Goal: Information Seeking & Learning: Learn about a topic

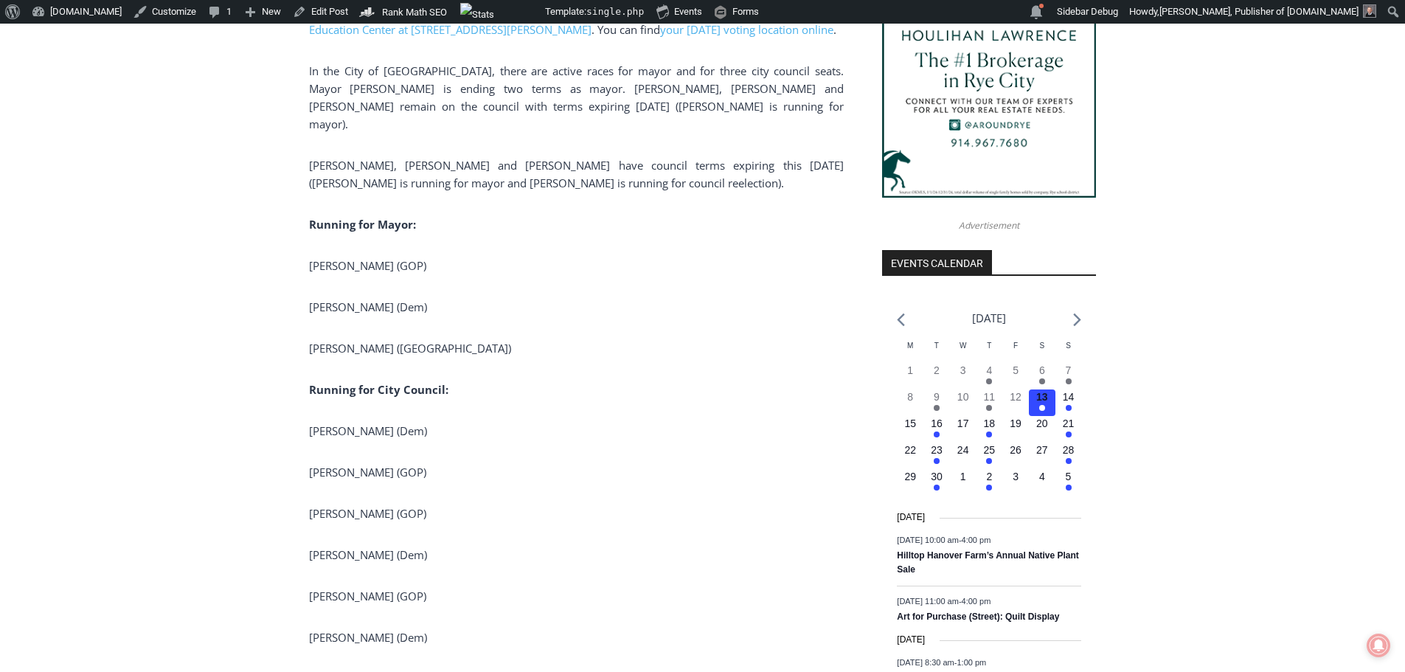
scroll to position [1475, 0]
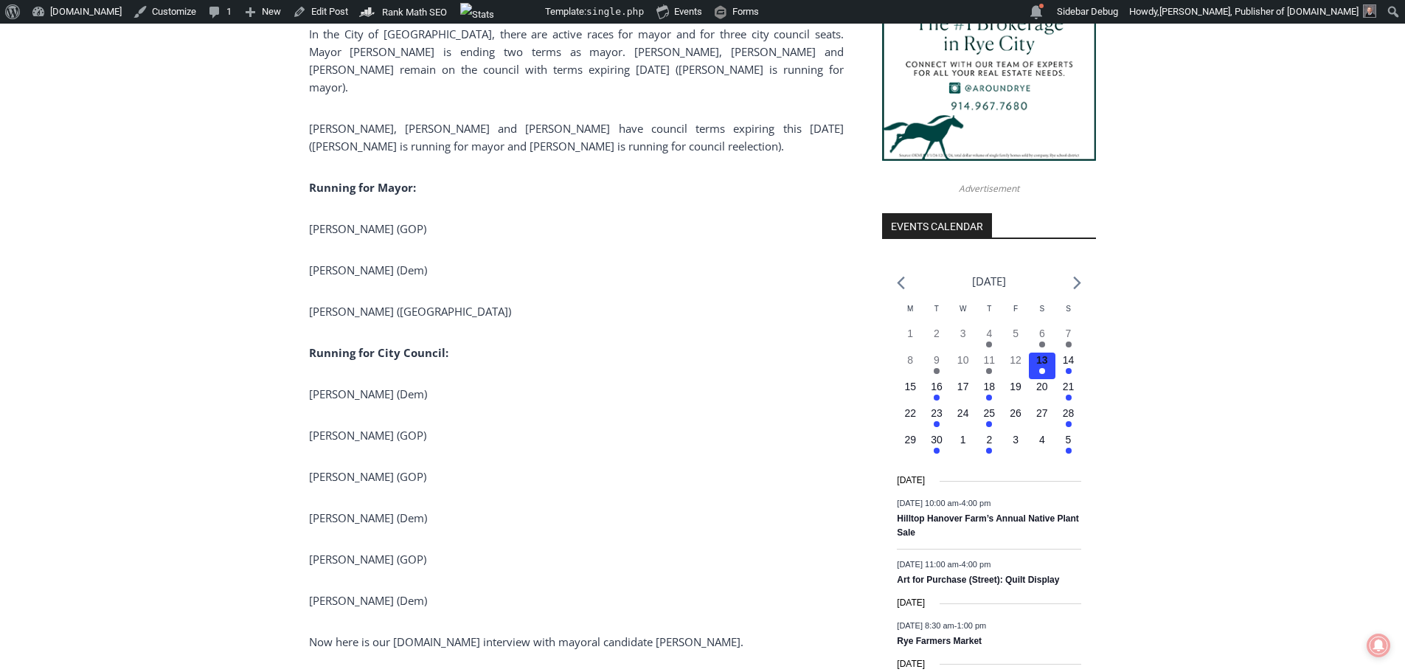
click at [612, 139] on span "[PERSON_NAME], [PERSON_NAME] and [PERSON_NAME] have council terms expiring this…" at bounding box center [576, 137] width 535 height 32
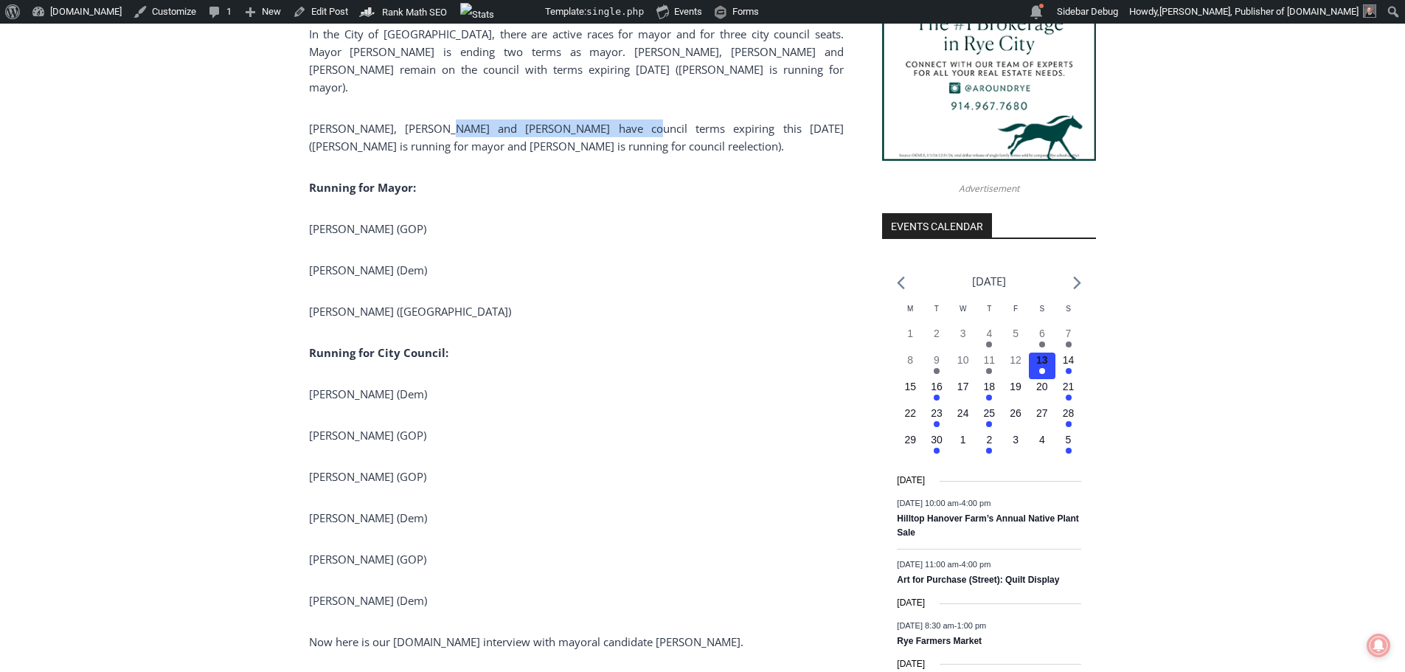
drag, startPoint x: 420, startPoint y: 129, endPoint x: 597, endPoint y: 129, distance: 177.0
click at [597, 129] on span "[PERSON_NAME], [PERSON_NAME] and [PERSON_NAME] have council terms expiring this…" at bounding box center [576, 137] width 535 height 32
click at [605, 132] on span "[PERSON_NAME], [PERSON_NAME] and [PERSON_NAME] have council terms expiring this…" at bounding box center [576, 137] width 535 height 32
click at [420, 139] on span "[PERSON_NAME], [PERSON_NAME] and [PERSON_NAME] have council terms expiring this…" at bounding box center [576, 137] width 535 height 32
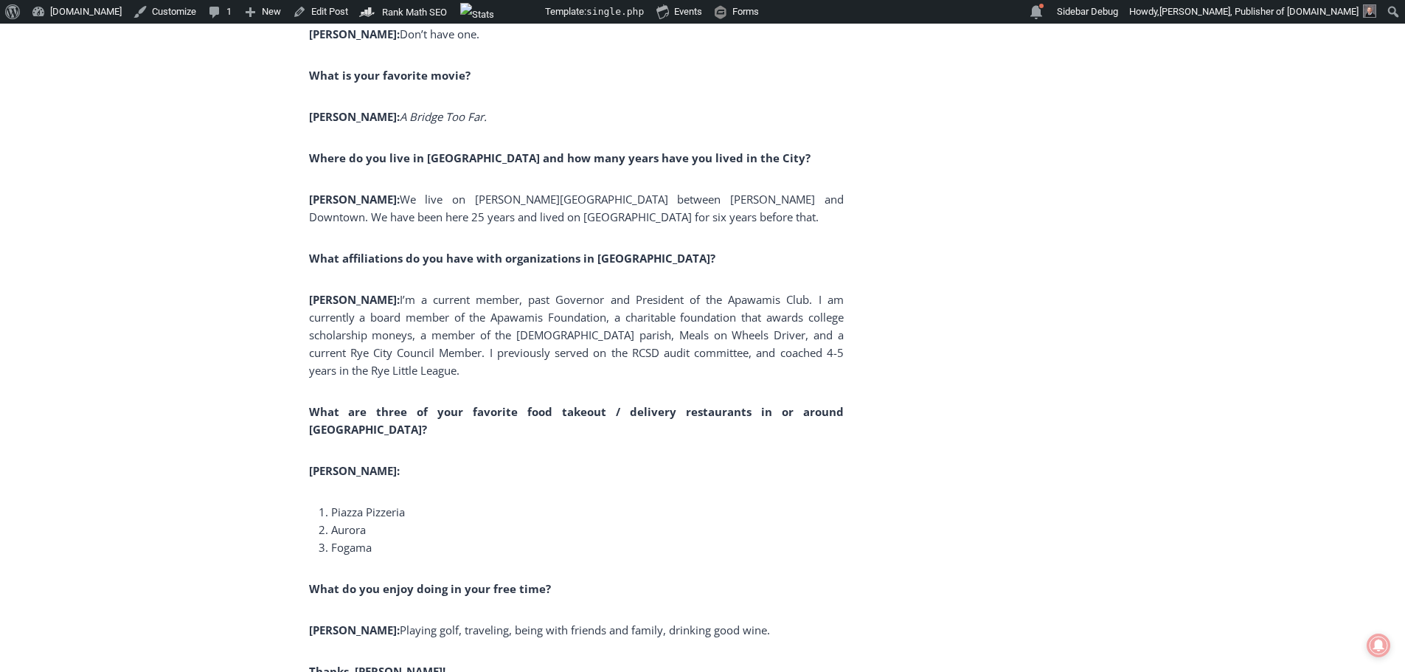
scroll to position [11874, 0]
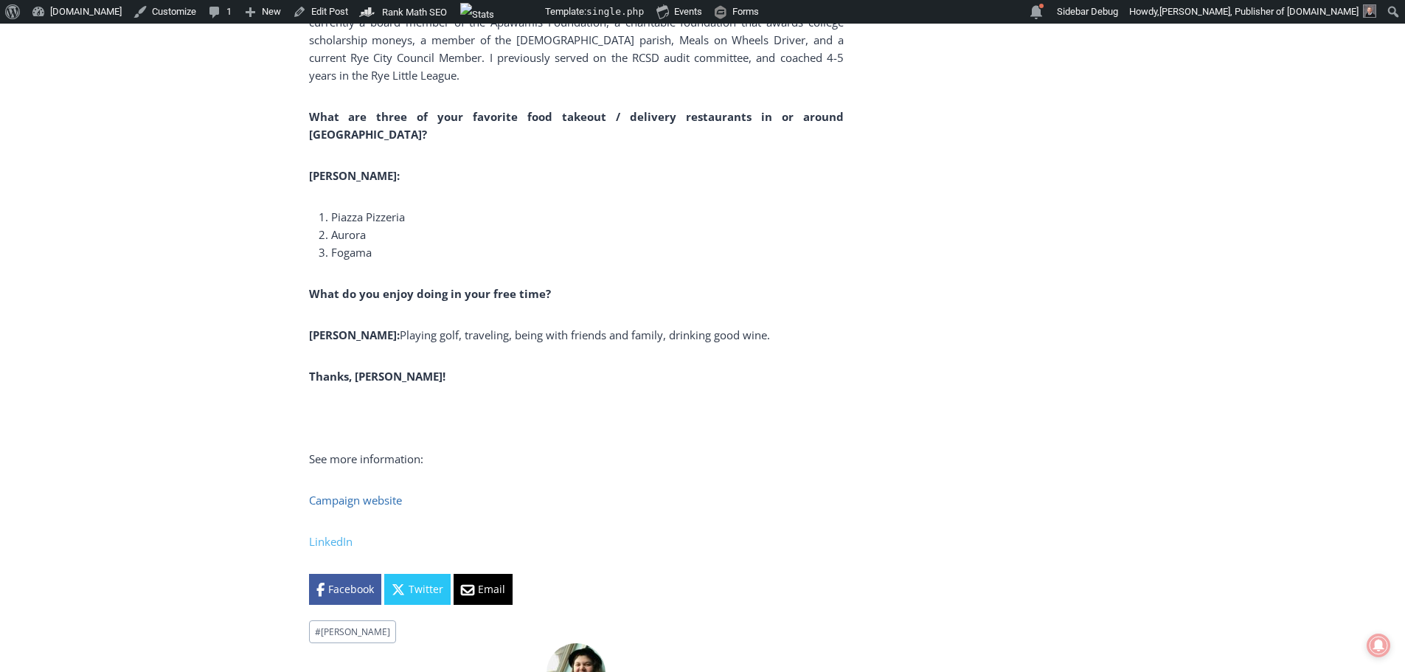
click at [367, 493] on span "Campaign website" at bounding box center [355, 500] width 93 height 15
click at [323, 534] on link "LinkedIn" at bounding box center [331, 541] width 44 height 15
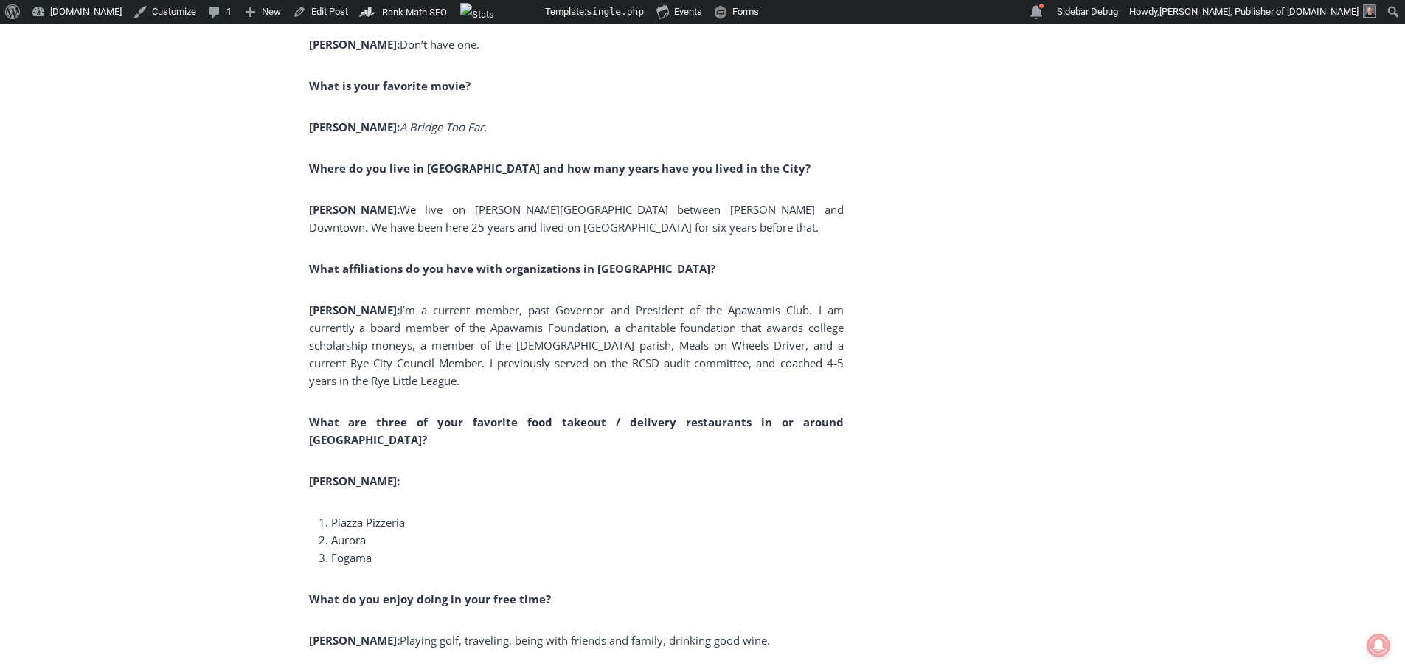
scroll to position [11136, 0]
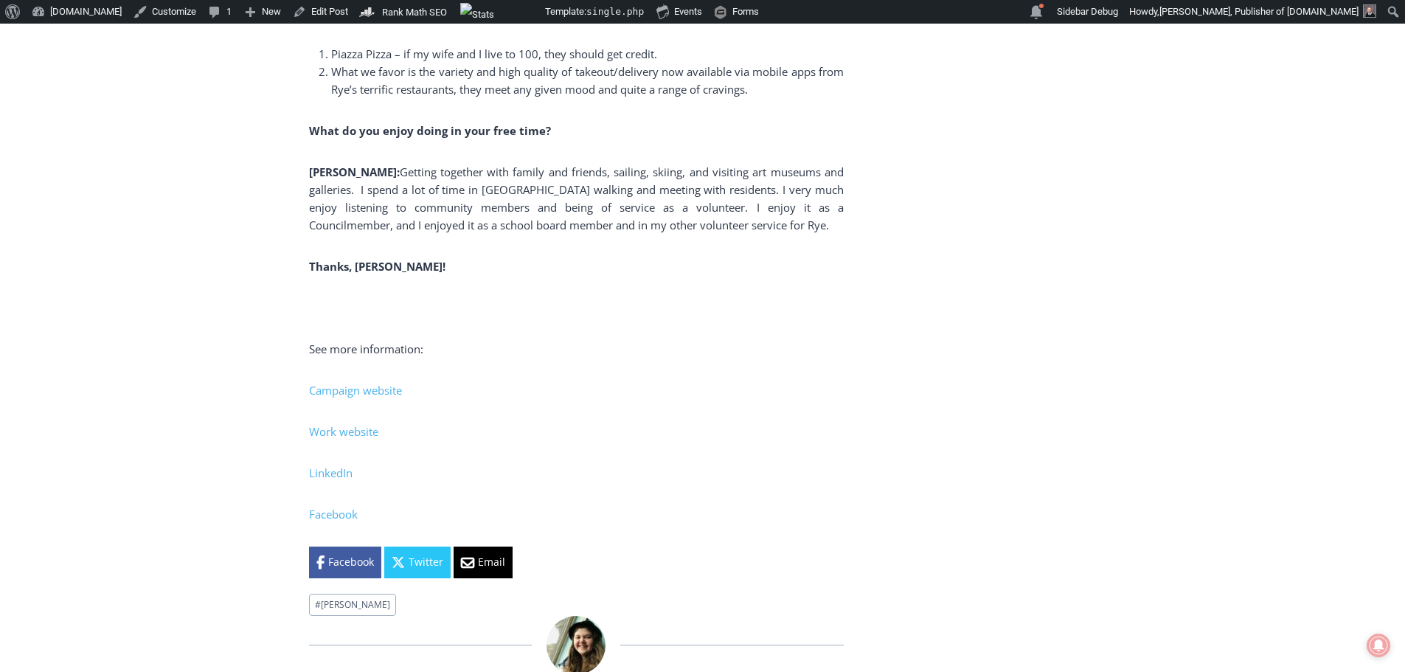
scroll to position [16667, 0]
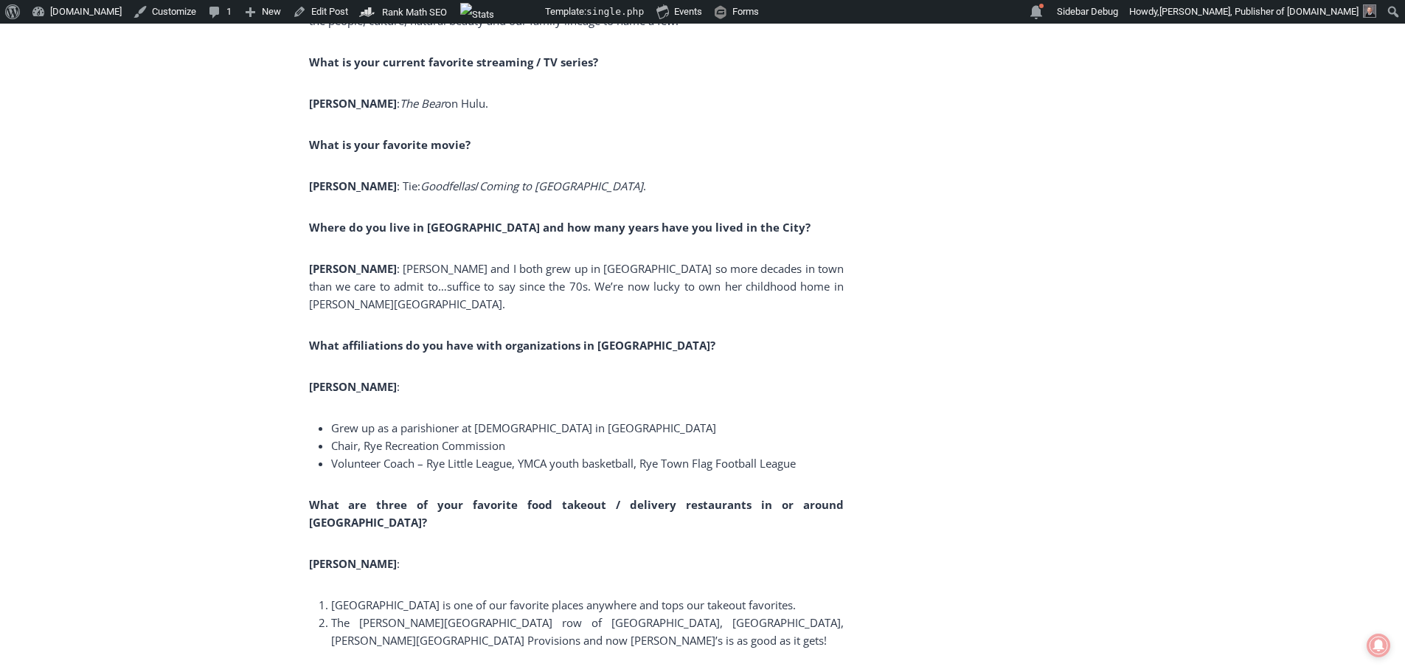
scroll to position [9587, 0]
